Goal: Transaction & Acquisition: Purchase product/service

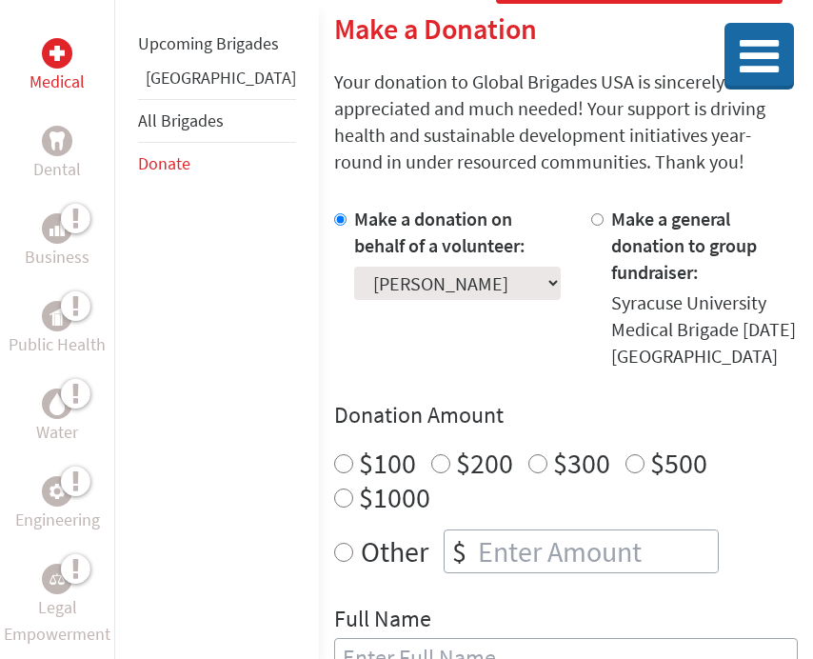
scroll to position [349, 0]
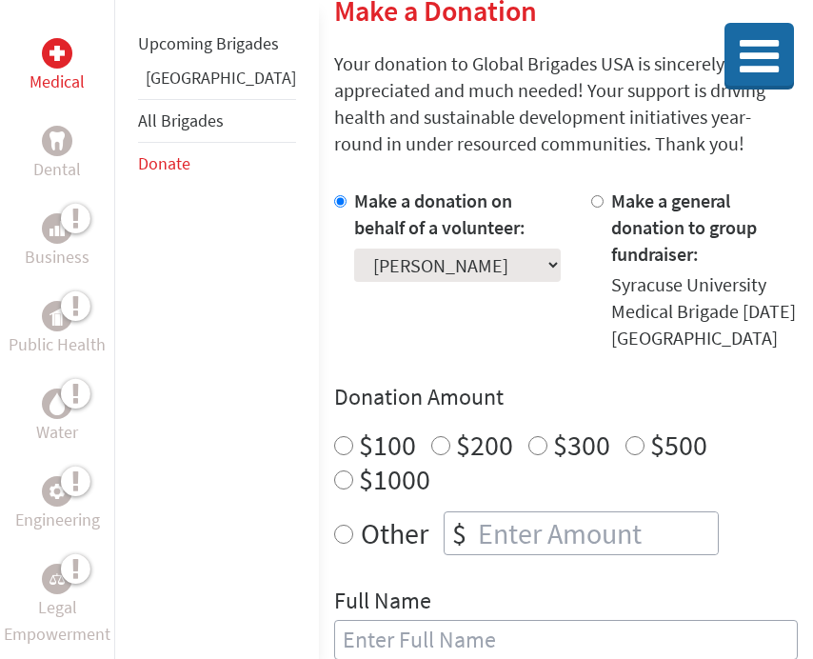
click at [334, 524] on input "Other" at bounding box center [343, 533] width 19 height 19
radio input "true"
click at [480, 512] on input "number" at bounding box center [596, 533] width 244 height 42
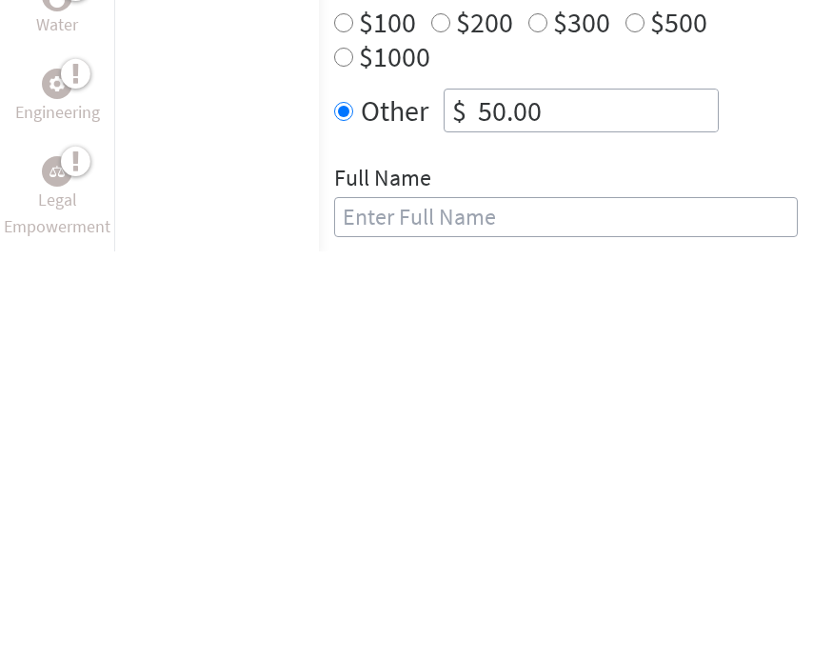
scroll to position [367, 0]
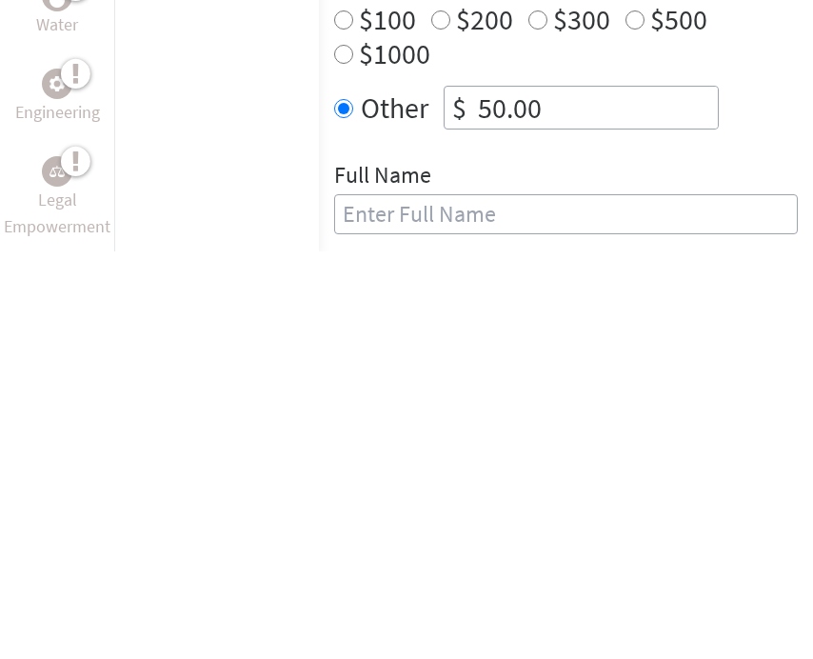
type input "50.00"
click at [334, 602] on input "text" at bounding box center [566, 622] width 464 height 40
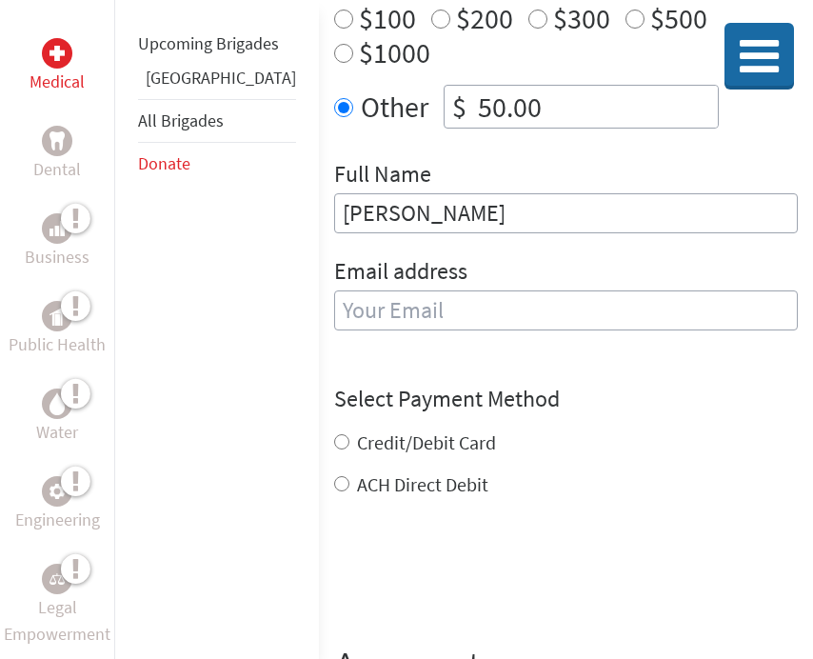
type input "[PERSON_NAME]"
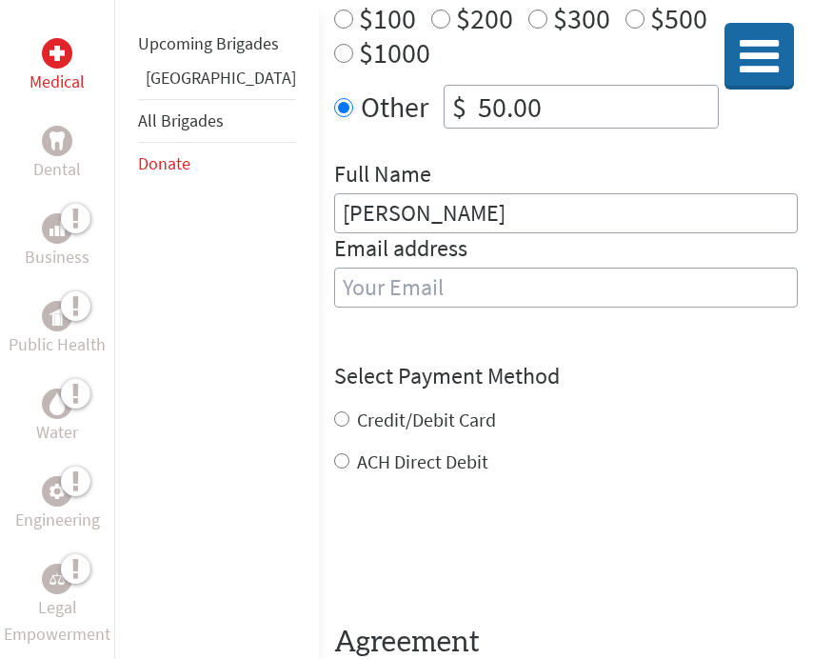
click at [339, 267] on input "email" at bounding box center [566, 287] width 464 height 40
type input "[EMAIL_ADDRESS][DOMAIN_NAME]"
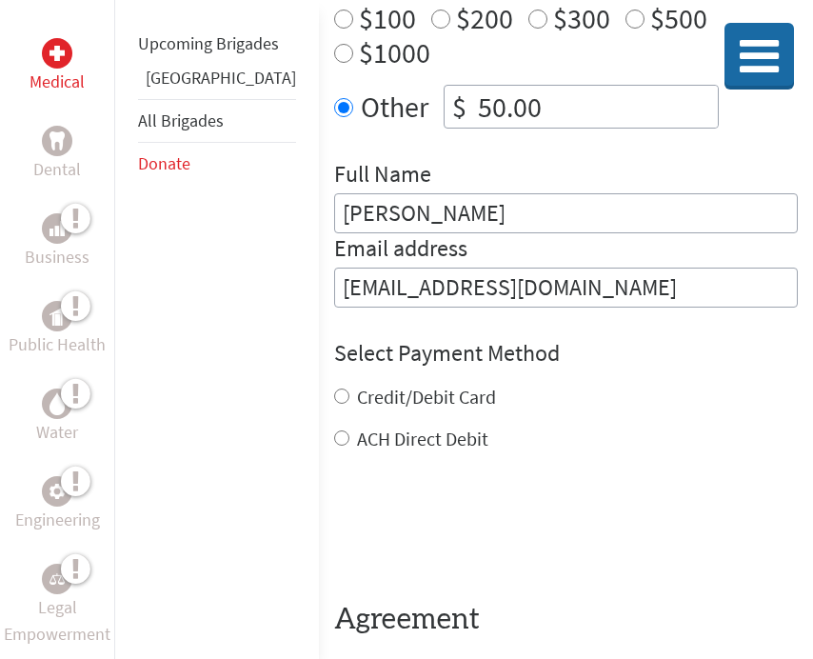
click at [334, 388] on input "Credit/Debit Card" at bounding box center [341, 395] width 15 height 15
radio input "true"
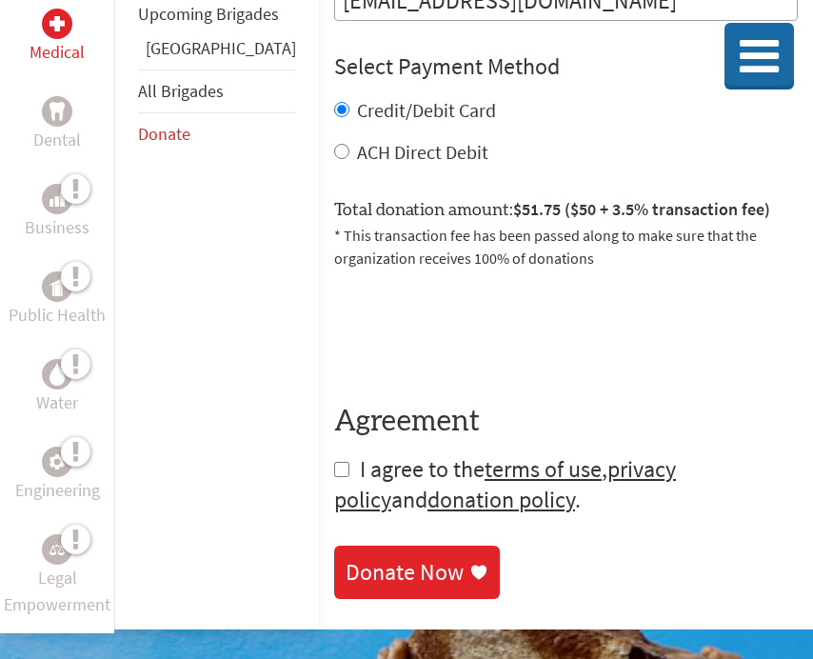
scroll to position [1069, 0]
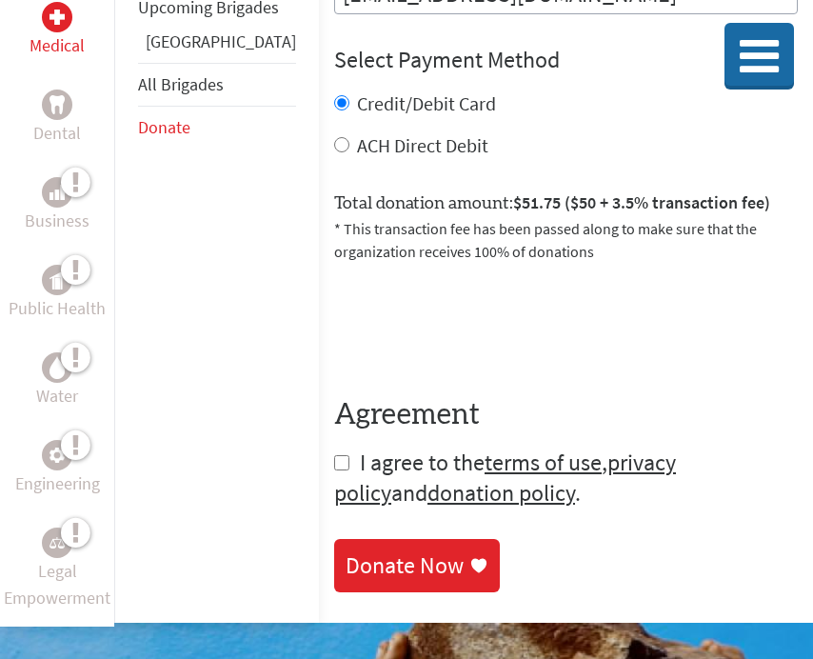
click at [334, 455] on input "checkbox" at bounding box center [341, 462] width 15 height 15
checkbox input "true"
click at [346, 550] on div "Donate Now" at bounding box center [404, 565] width 118 height 30
